Goal: Task Accomplishment & Management: Complete application form

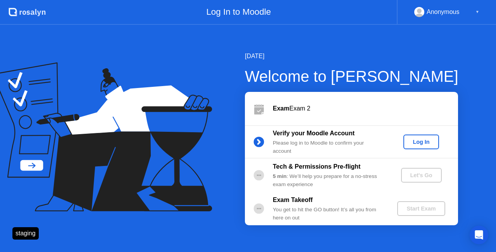
click at [426, 143] on div "Log In" at bounding box center [421, 142] width 29 height 6
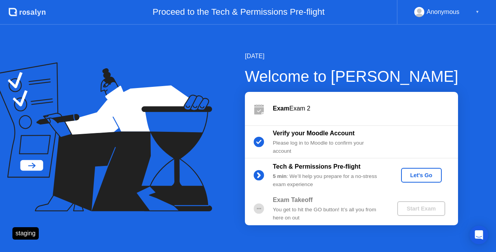
click at [428, 178] on div "Let's Go" at bounding box center [422, 175] width 35 height 6
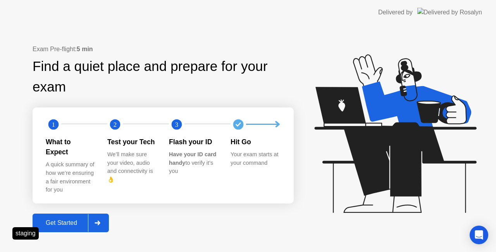
click at [63, 220] on div "Get Started" at bounding box center [61, 223] width 53 height 7
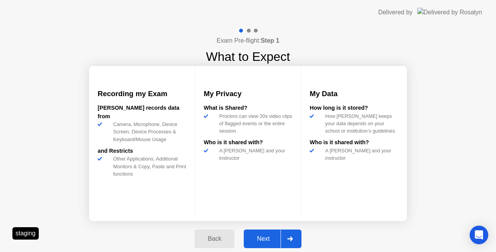
click at [272, 239] on div "Next" at bounding box center [263, 238] width 35 height 7
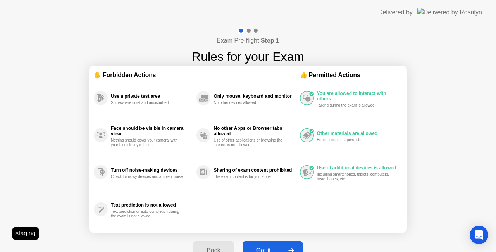
click at [271, 243] on button "Got it" at bounding box center [273, 250] width 60 height 19
select select "**********"
select select "*******"
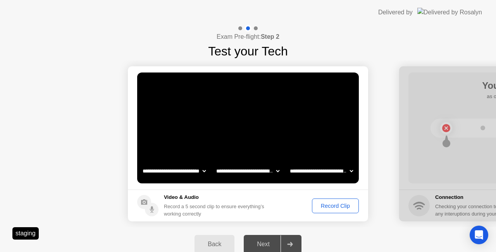
click at [330, 208] on div "Record Clip" at bounding box center [336, 206] width 42 height 6
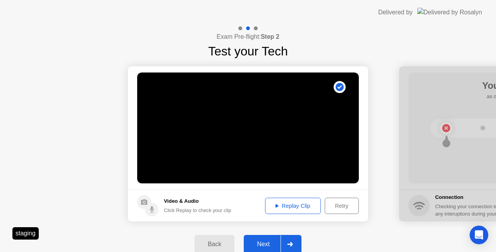
click at [311, 206] on div "Replay Clip" at bounding box center [293, 206] width 50 height 6
click at [266, 243] on div "Next" at bounding box center [263, 244] width 35 height 7
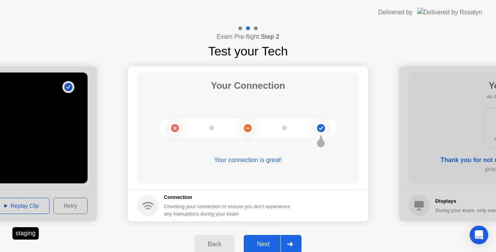
click at [266, 241] on div "Next" at bounding box center [263, 244] width 35 height 7
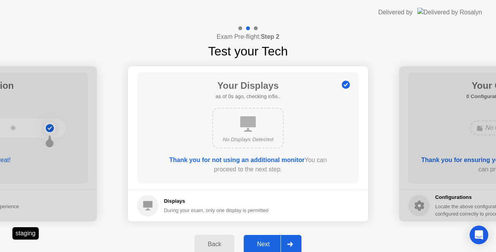
click at [266, 241] on div "Next" at bounding box center [263, 244] width 35 height 7
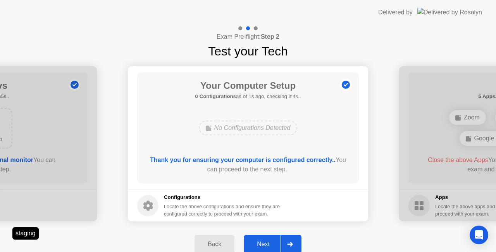
click at [266, 241] on div "Next" at bounding box center [263, 244] width 35 height 7
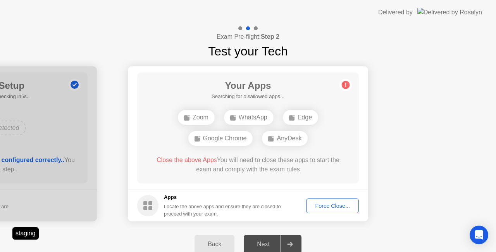
click at [323, 207] on div "Force Close..." at bounding box center [332, 206] width 47 height 6
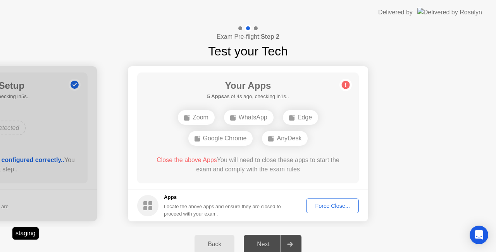
click at [322, 206] on div "Force Close..." at bounding box center [332, 206] width 47 height 6
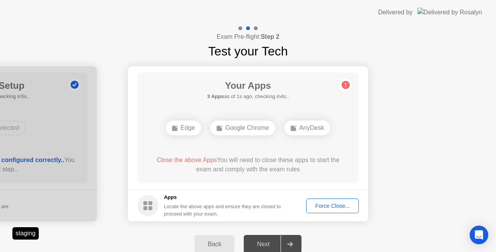
click at [331, 206] on div "Force Close..." at bounding box center [332, 206] width 47 height 6
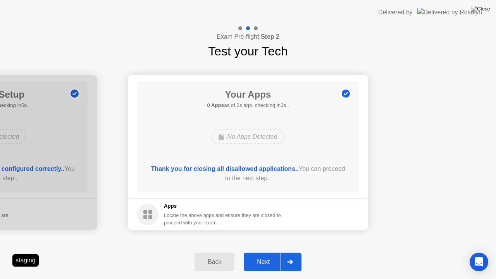
click at [256, 252] on div "Next" at bounding box center [263, 262] width 35 height 7
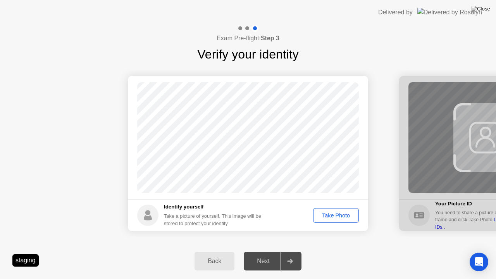
click at [327, 218] on div "Take Photo" at bounding box center [336, 216] width 40 height 6
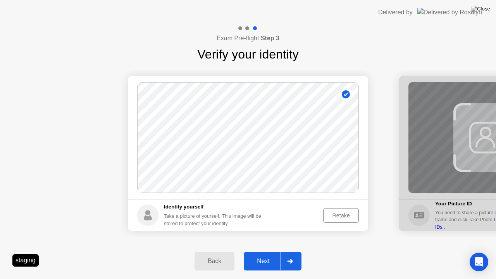
click at [269, 252] on div "Next" at bounding box center [263, 261] width 35 height 7
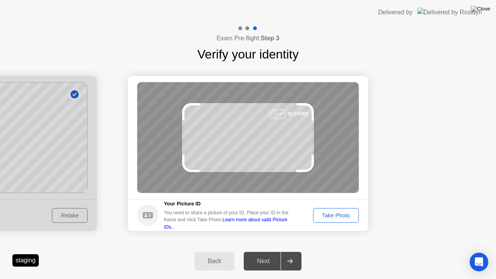
click at [335, 213] on div "Take Photo" at bounding box center [336, 216] width 40 height 6
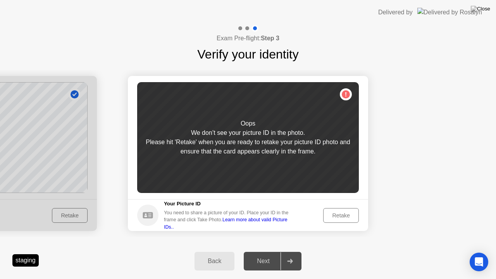
click at [337, 216] on div "Retake" at bounding box center [341, 216] width 30 height 6
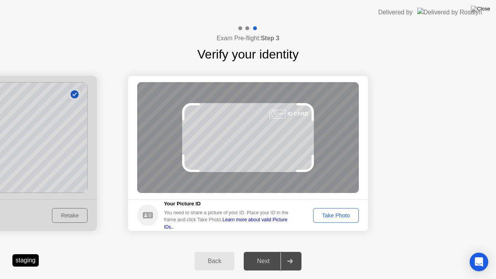
click at [337, 216] on div "Take Photo" at bounding box center [336, 216] width 40 height 6
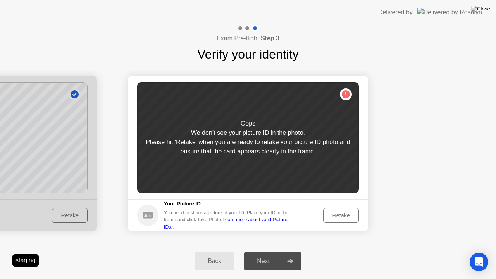
click at [337, 216] on div "Retake" at bounding box center [341, 216] width 30 height 6
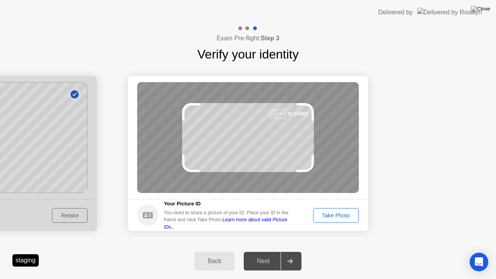
click at [337, 216] on div "Take Photo" at bounding box center [336, 216] width 40 height 6
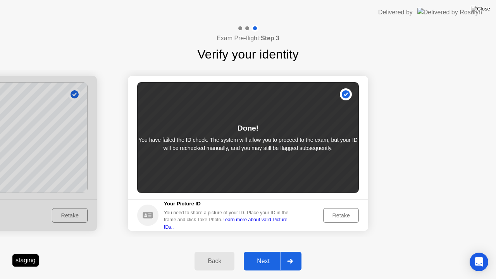
click at [277, 252] on button "Next" at bounding box center [273, 261] width 58 height 19
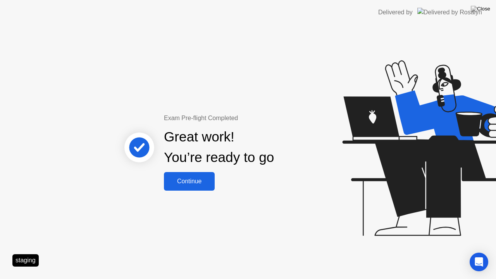
click at [191, 183] on div "Continue" at bounding box center [189, 181] width 46 height 7
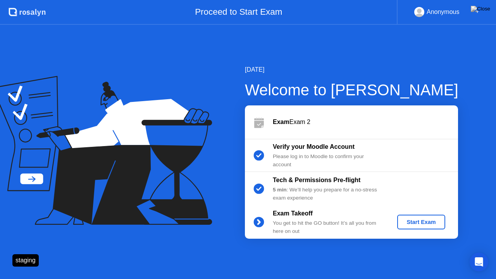
click at [409, 220] on div "Start Exam" at bounding box center [422, 222] width 42 height 6
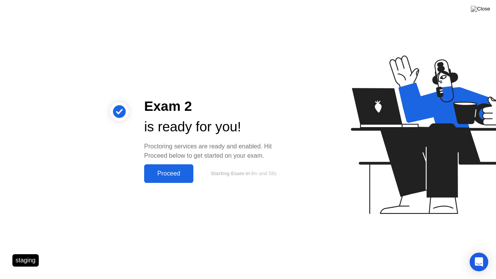
click at [152, 171] on div "Proceed" at bounding box center [169, 173] width 45 height 7
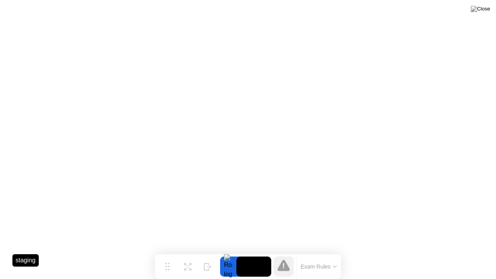
click at [328, 252] on button "Exam Rules" at bounding box center [319, 266] width 41 height 7
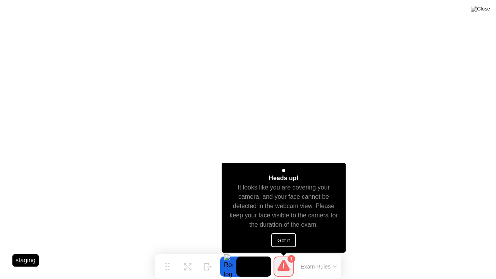
click at [286, 241] on button "Got it" at bounding box center [284, 241] width 25 height 14
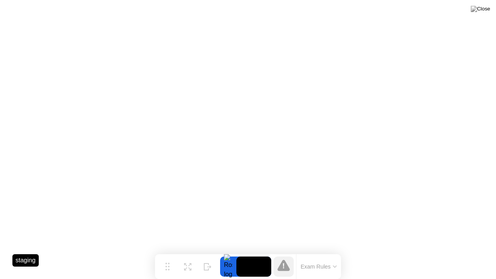
click at [286, 252] on icon at bounding box center [284, 265] width 12 height 11
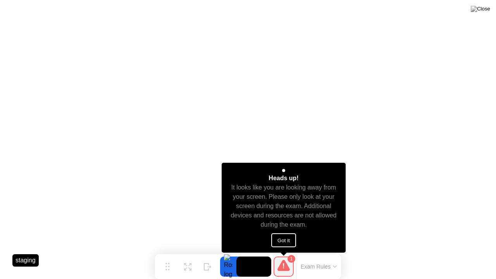
click at [289, 242] on button "Got it" at bounding box center [284, 241] width 25 height 14
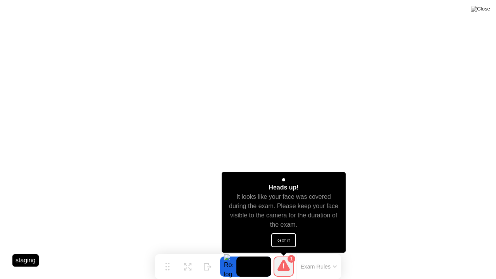
click at [283, 239] on button "Got it" at bounding box center [284, 241] width 25 height 14
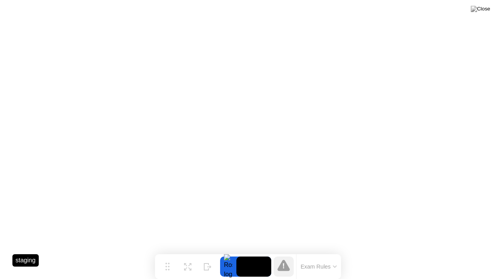
click at [323, 252] on button "Exam Rules" at bounding box center [319, 266] width 41 height 7
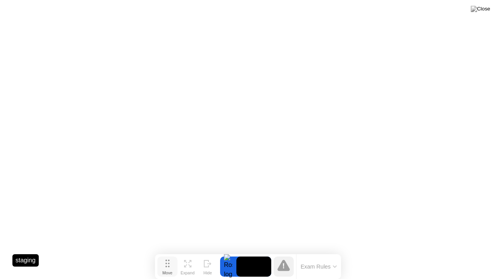
click at [168, 252] on circle at bounding box center [169, 267] width 2 height 2
click at [223, 252] on div at bounding box center [228, 267] width 16 height 20
click at [247, 252] on video at bounding box center [254, 267] width 35 height 20
click at [275, 252] on div at bounding box center [284, 267] width 20 height 20
click at [281, 252] on icon at bounding box center [284, 265] width 12 height 11
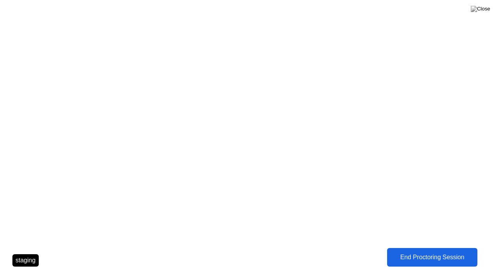
click at [445, 252] on div "End Proctoring Session" at bounding box center [433, 257] width 86 height 7
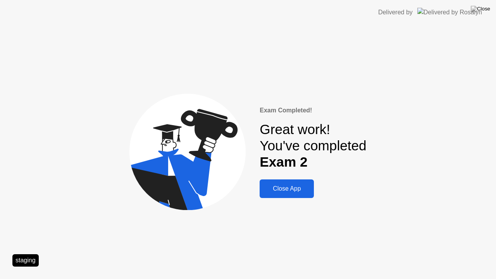
click at [276, 190] on div "Close App" at bounding box center [287, 188] width 50 height 7
